Goal: Find contact information: Find contact information

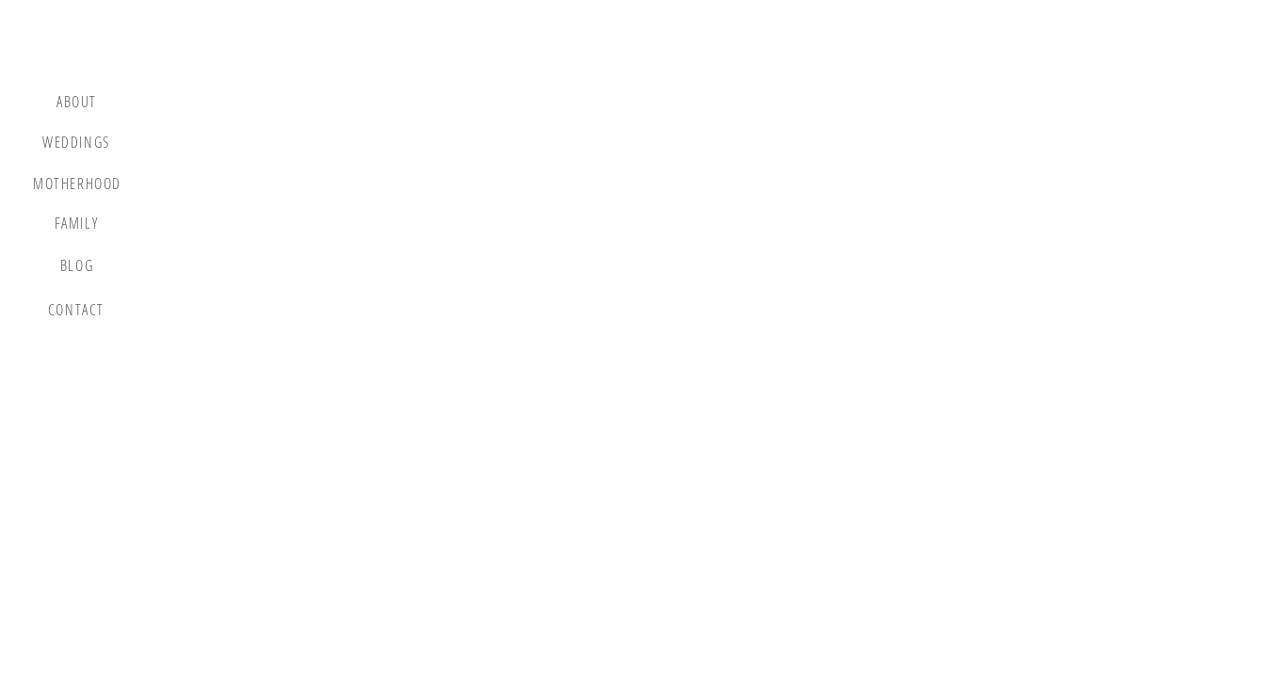
scroll to position [6410, 0]
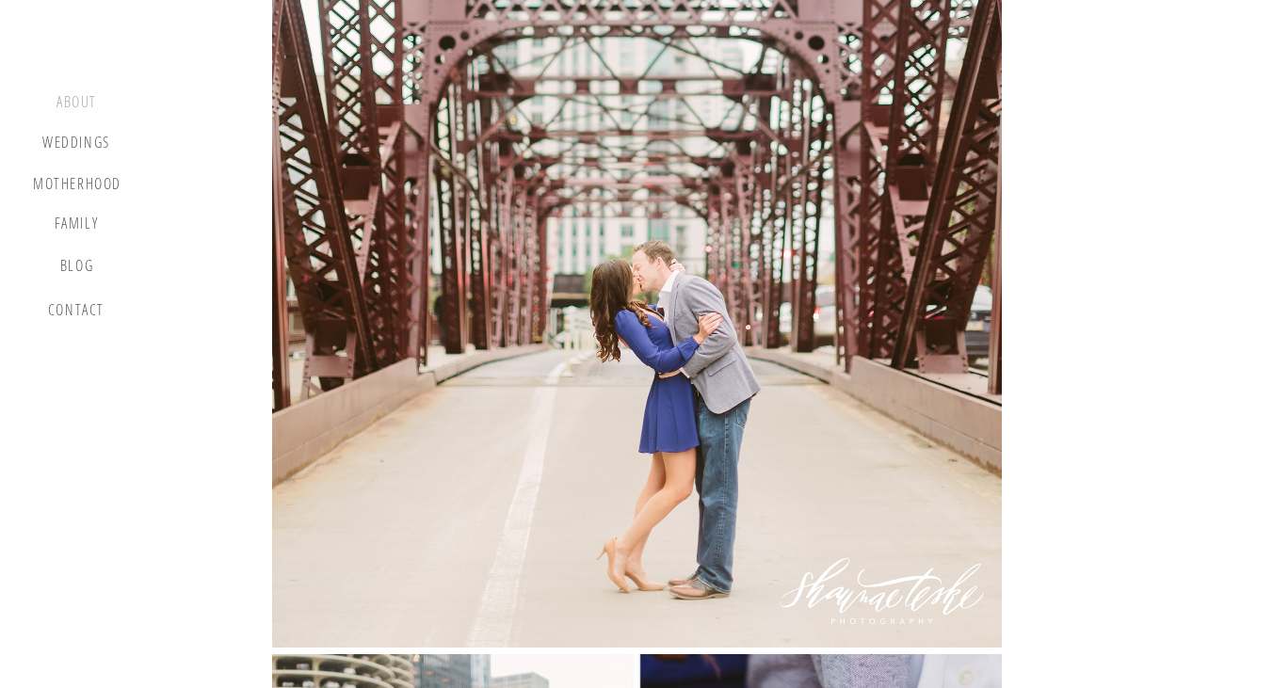
click at [80, 113] on div "about" at bounding box center [77, 104] width 56 height 23
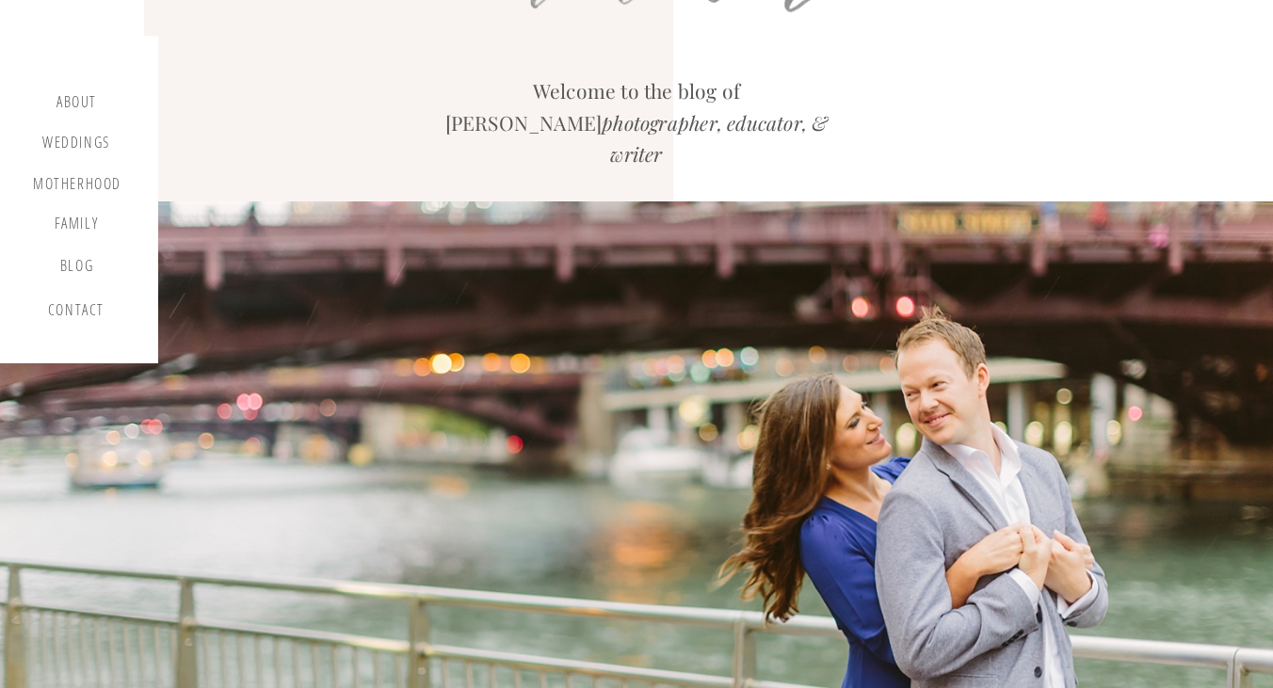
scroll to position [0, 0]
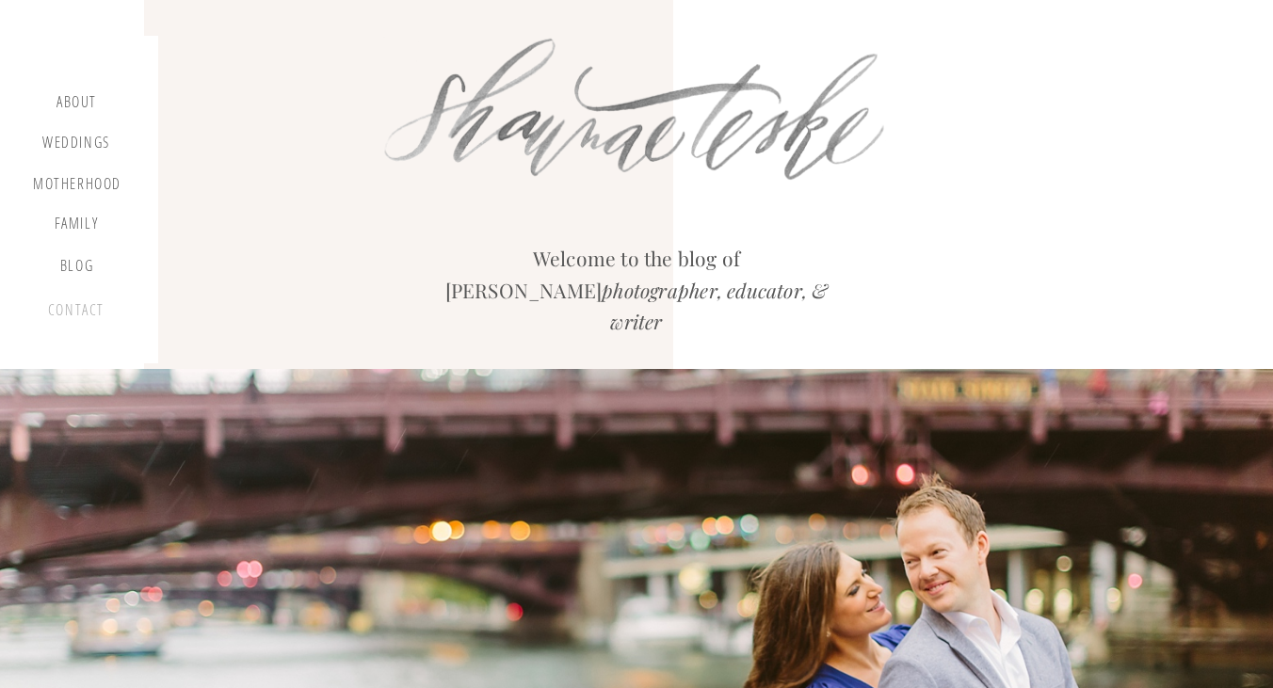
click at [83, 306] on div "contact" at bounding box center [76, 313] width 64 height 25
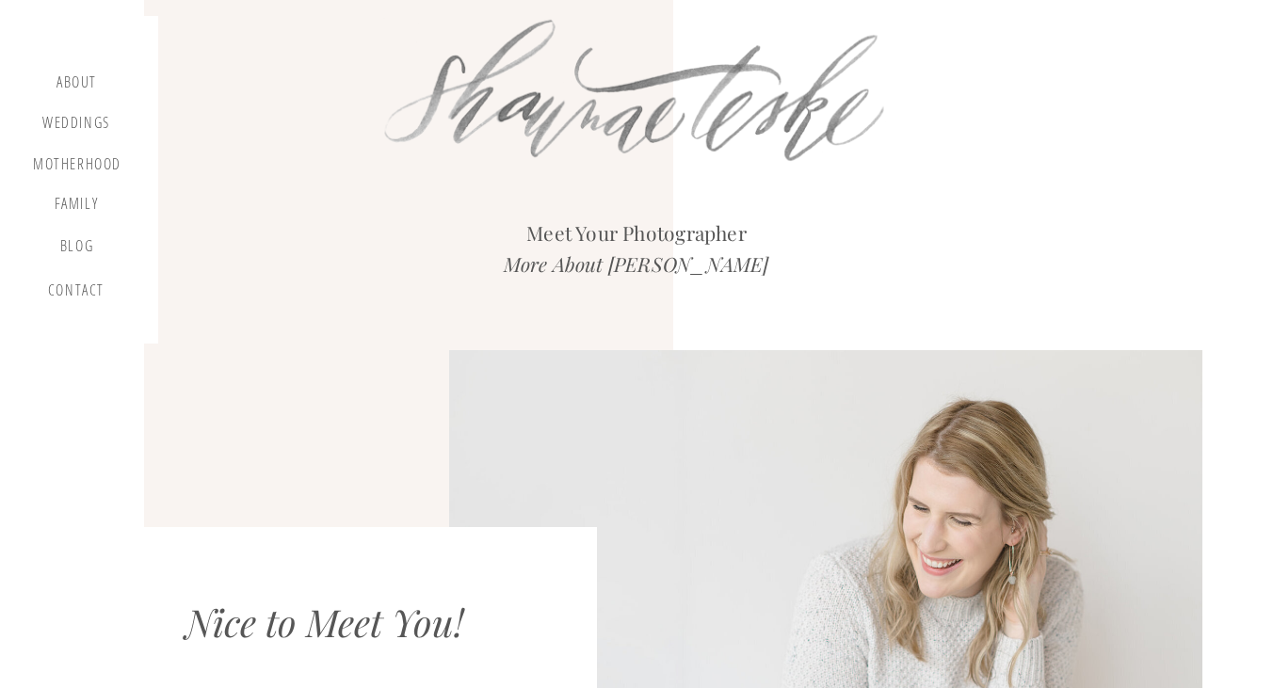
scroll to position [19, 0]
click at [95, 130] on div "Weddings" at bounding box center [76, 127] width 72 height 24
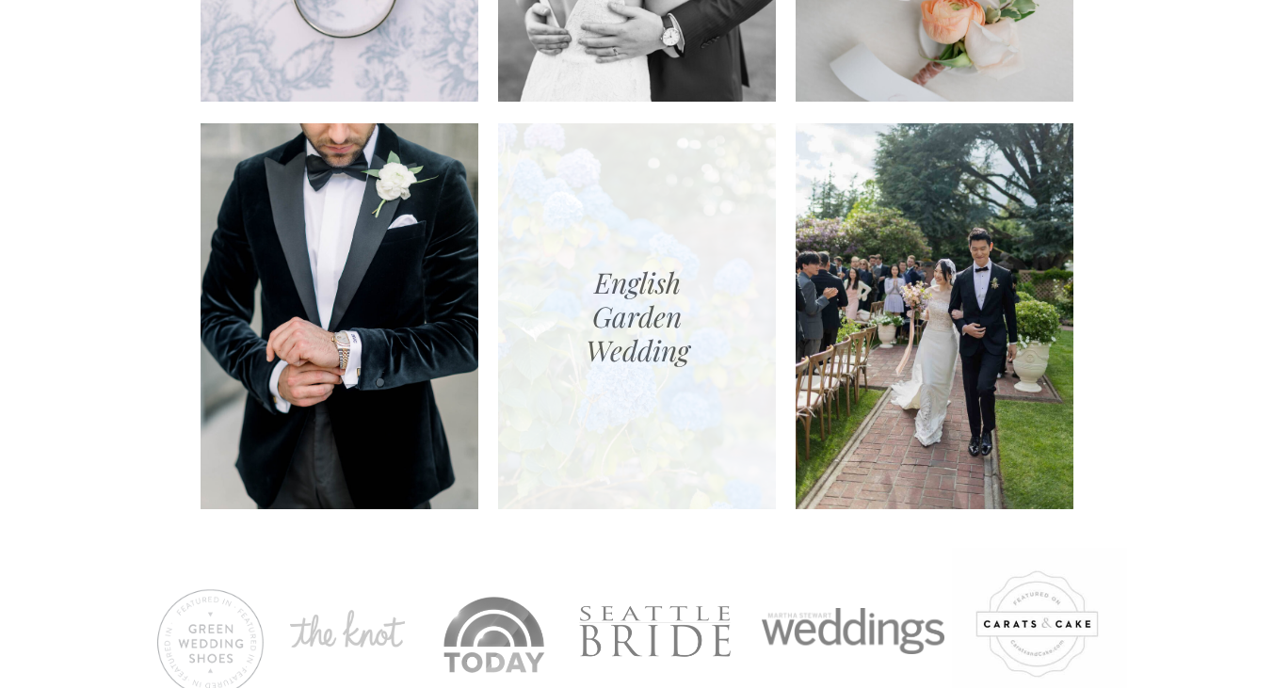
scroll to position [2121, 0]
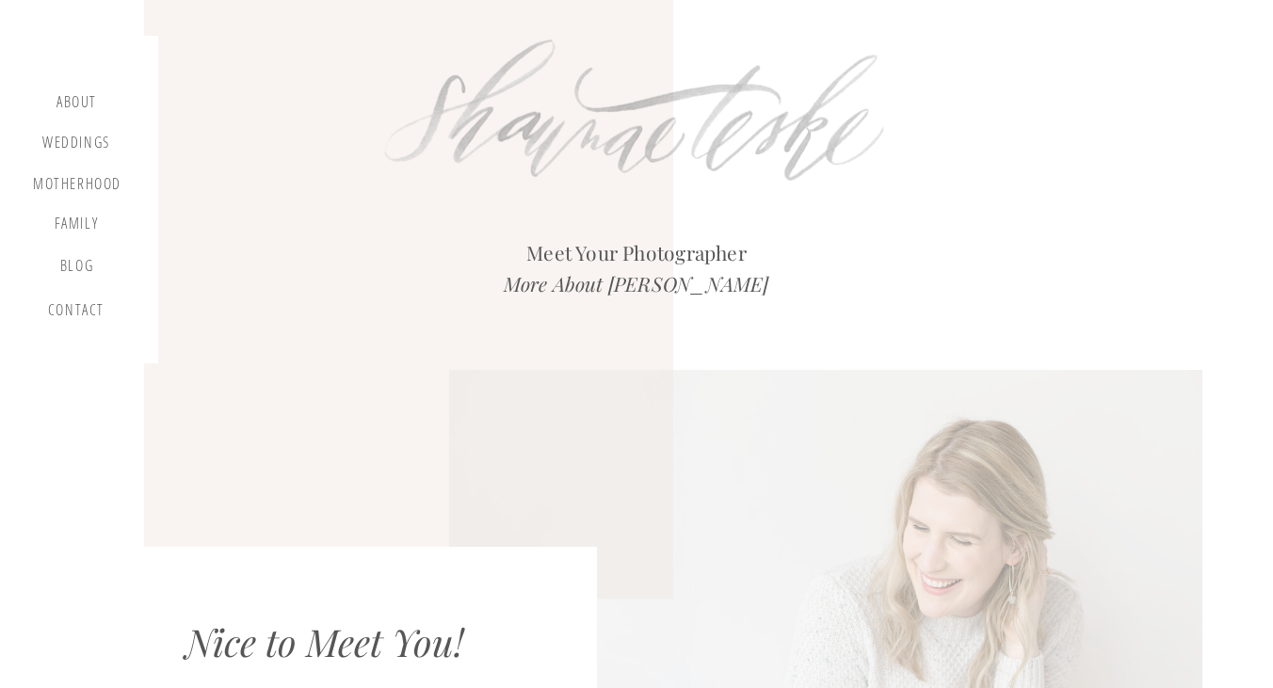
scroll to position [19, 0]
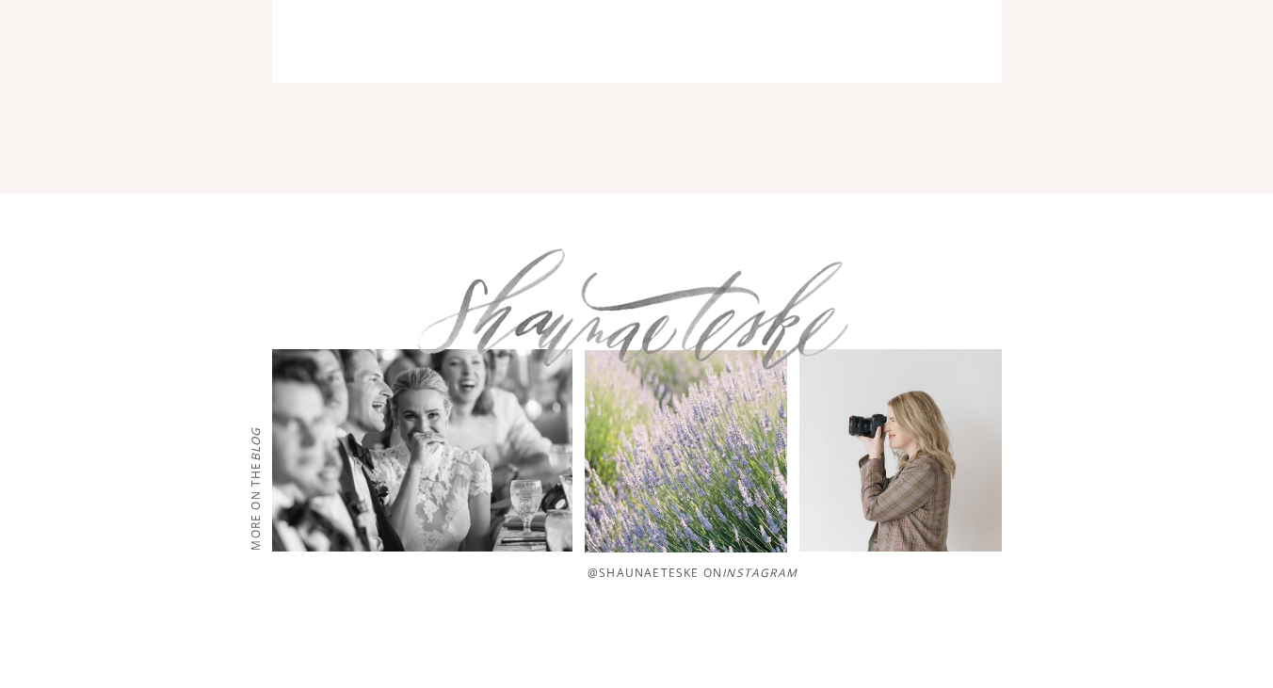
scroll to position [3935, 0]
